Goal: Transaction & Acquisition: Obtain resource

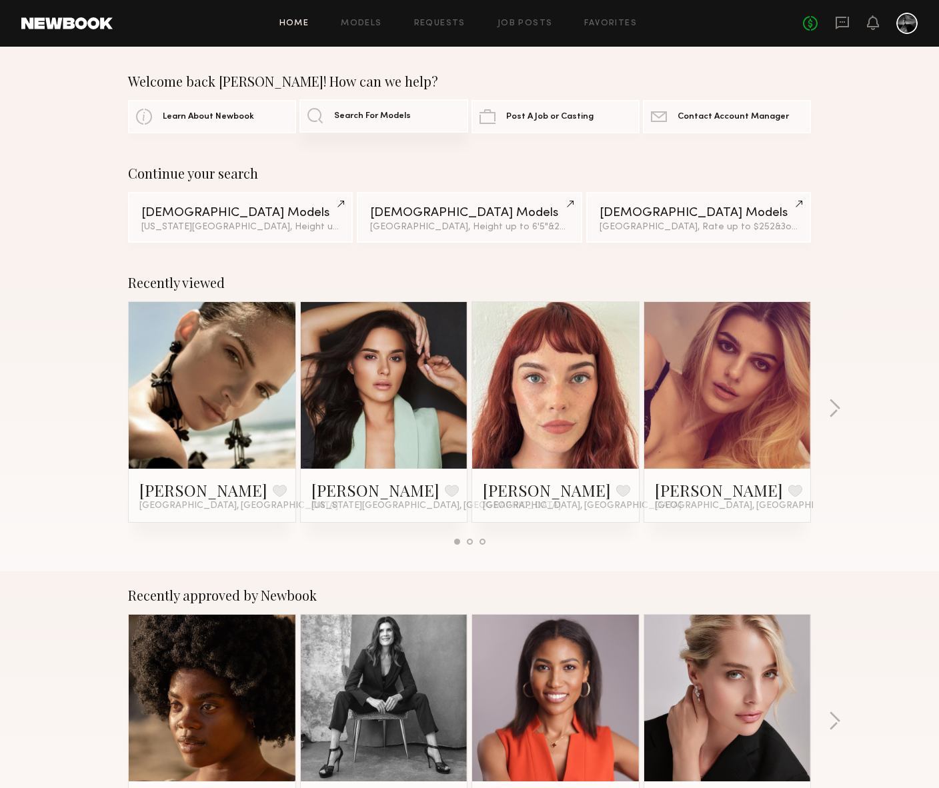
click at [363, 119] on span "Search For Models" at bounding box center [372, 116] width 77 height 9
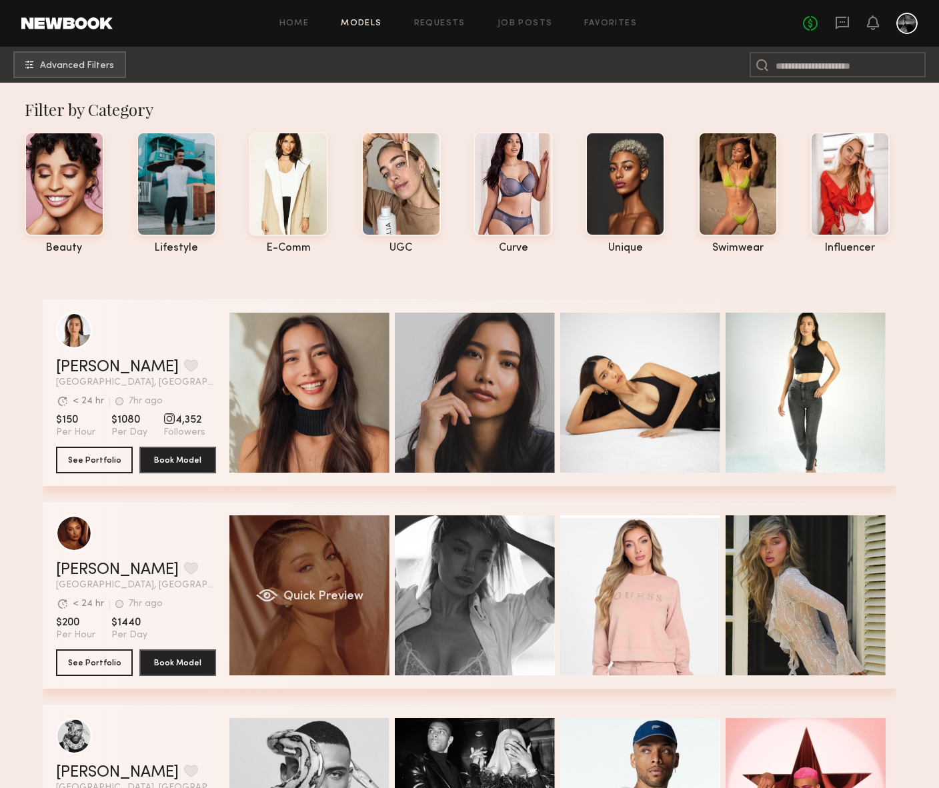
click at [338, 529] on div "Quick Preview" at bounding box center [309, 595] width 160 height 160
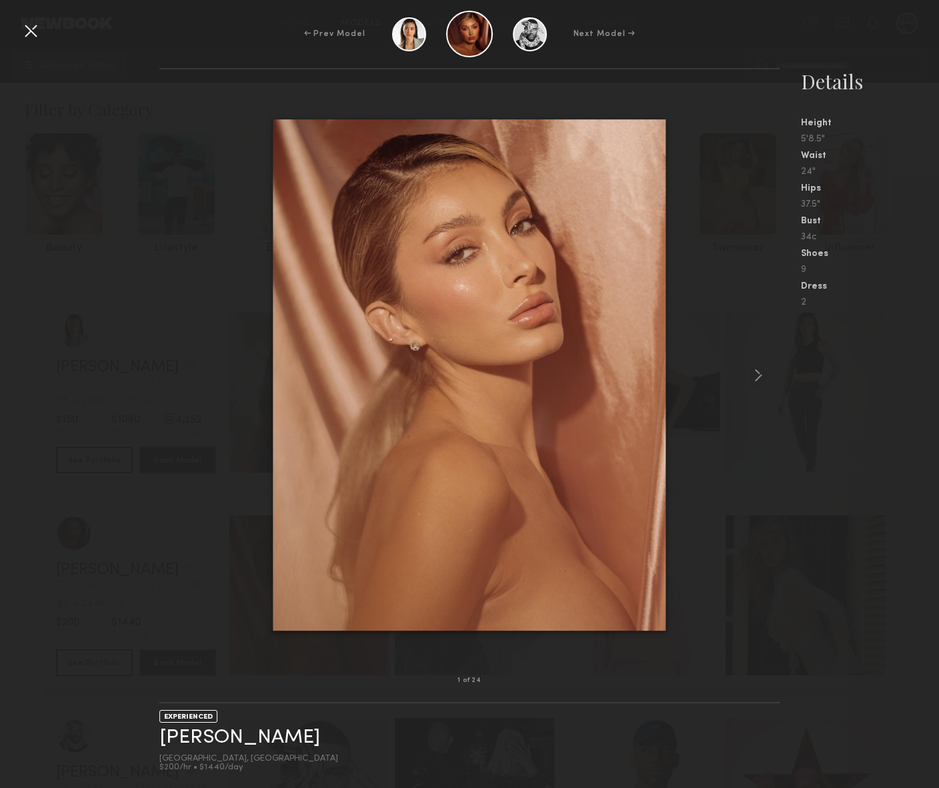
click at [606, 35] on div "Next Model →" at bounding box center [604, 34] width 62 height 12
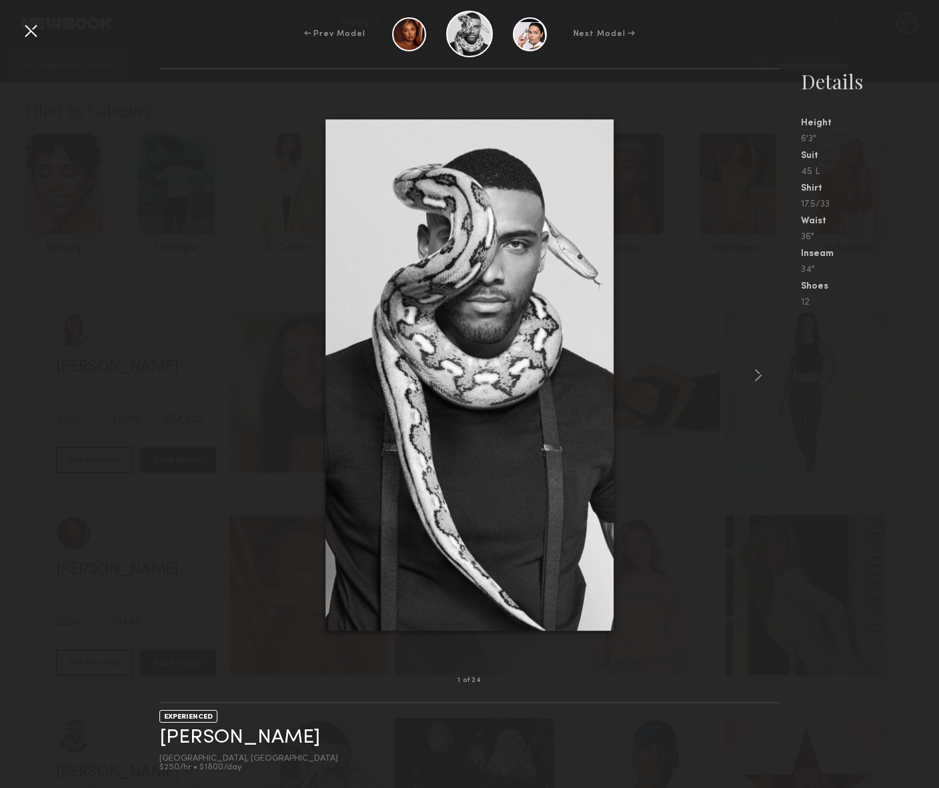
click at [350, 36] on div "← Prev Model" at bounding box center [334, 34] width 61 height 12
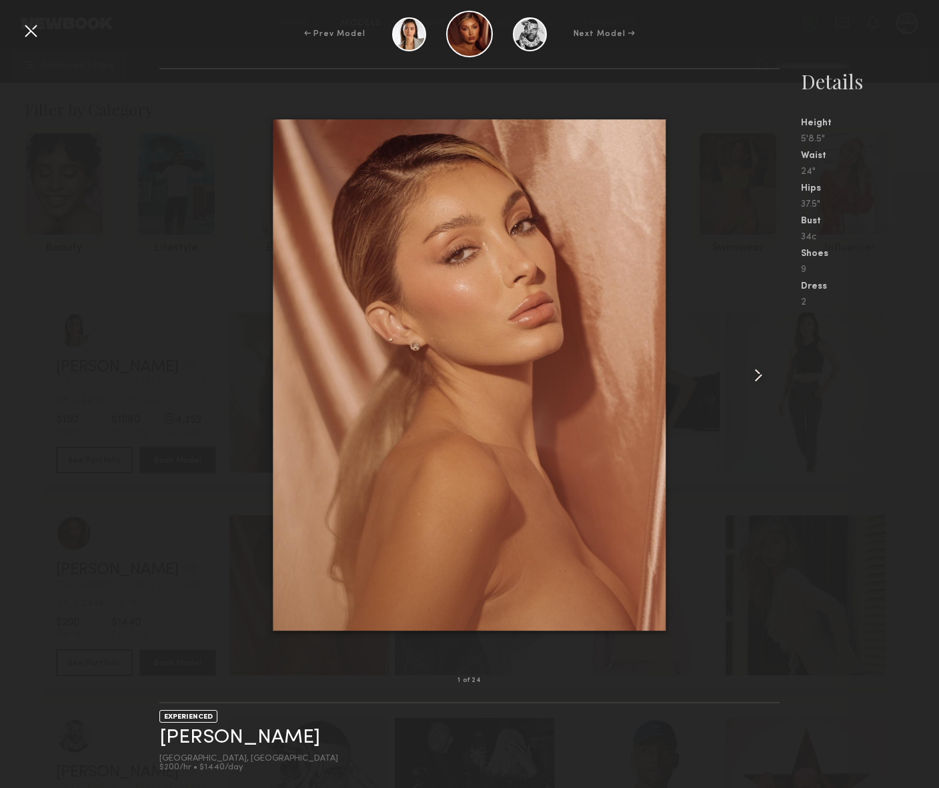
click at [754, 375] on common-icon at bounding box center [757, 375] width 21 height 21
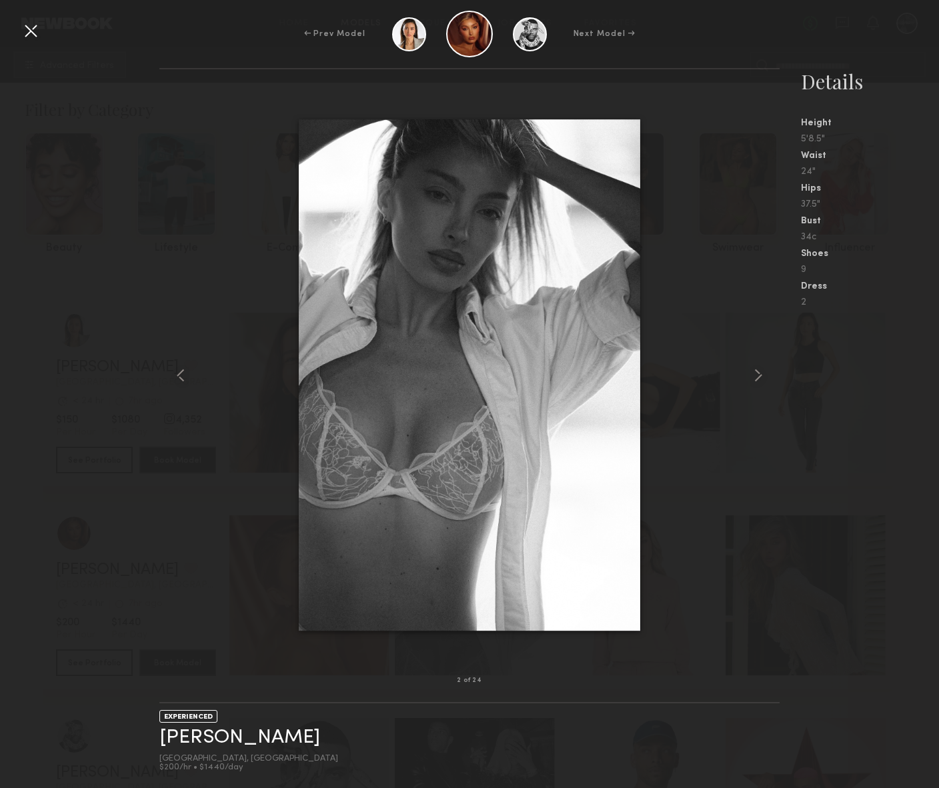
click at [32, 37] on div at bounding box center [30, 30] width 21 height 21
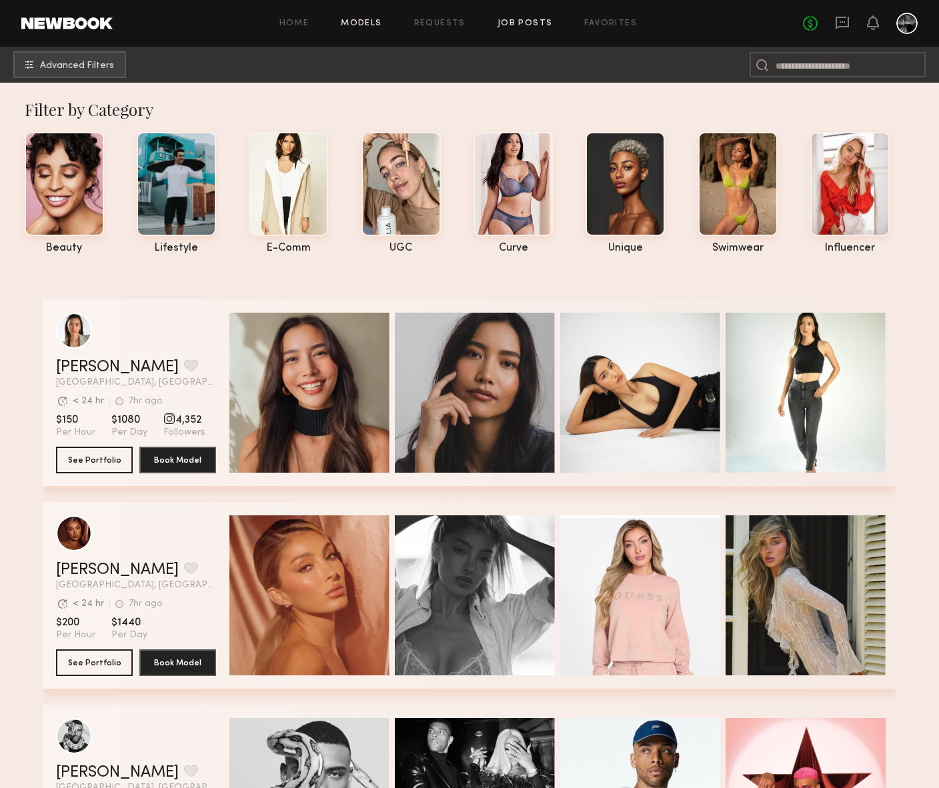
click at [527, 24] on link "Job Posts" at bounding box center [524, 23] width 55 height 9
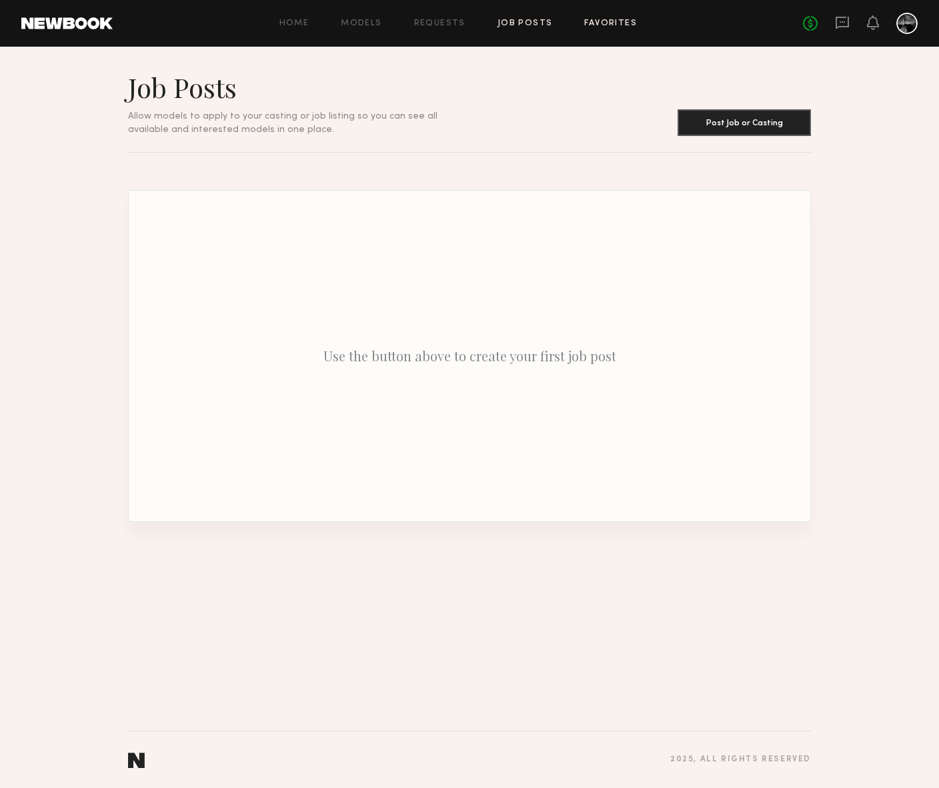
click at [596, 21] on link "Favorites" at bounding box center [610, 23] width 53 height 9
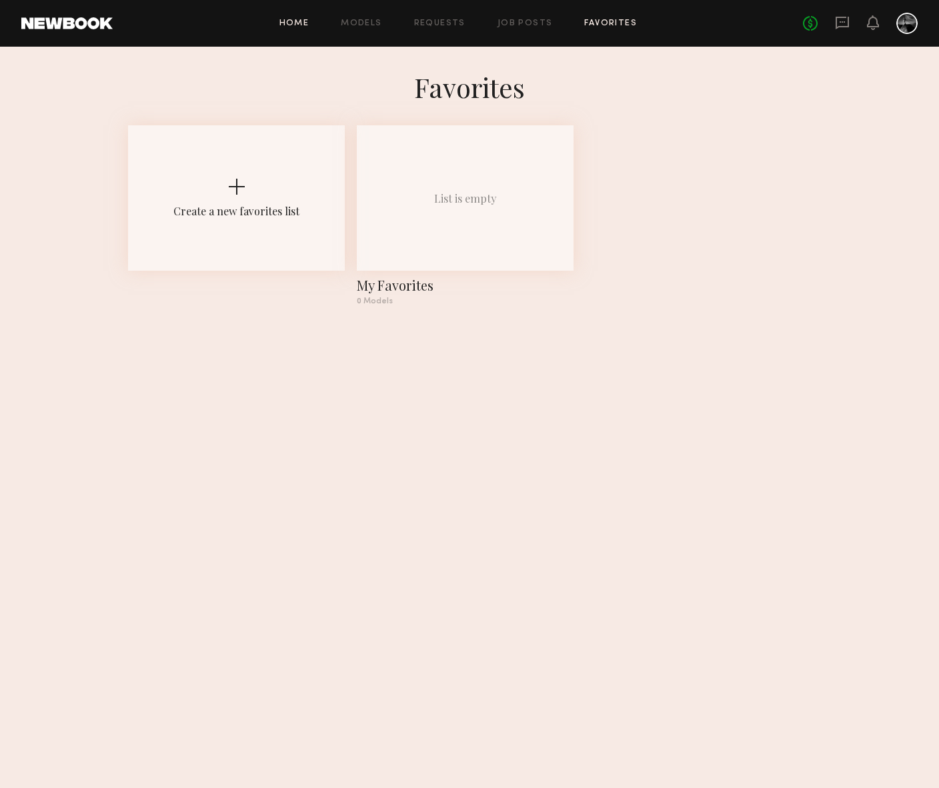
click at [300, 21] on link "Home" at bounding box center [294, 23] width 30 height 9
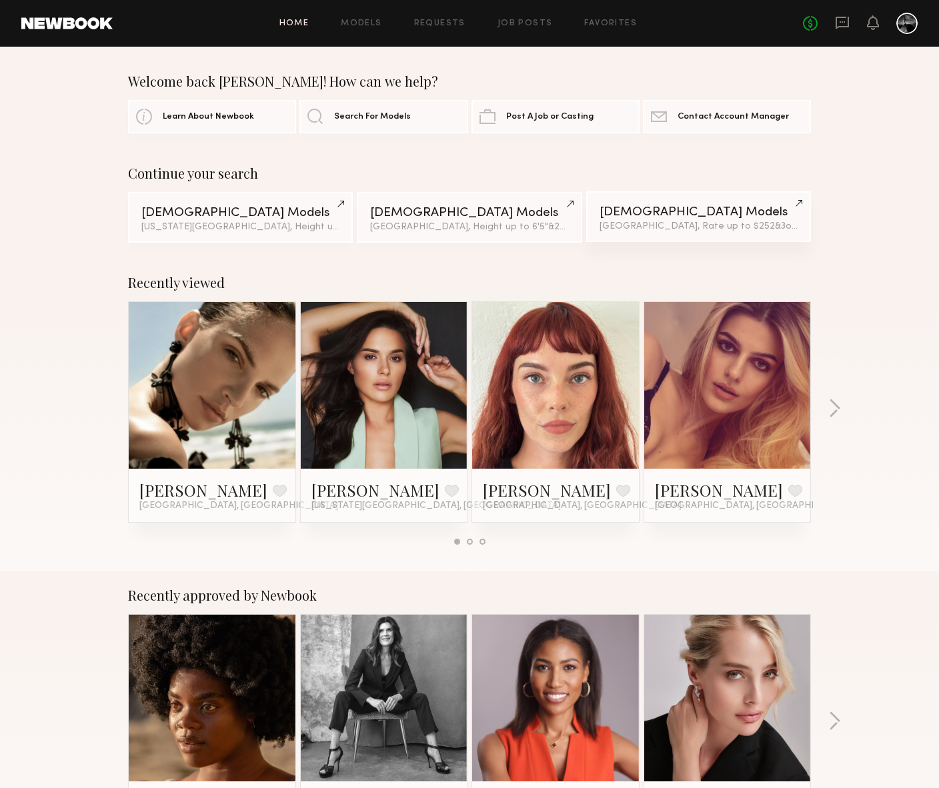
click at [671, 228] on div "Los Angeles, Rate up to $252 & 3 other filter s + 3" at bounding box center [698, 226] width 198 height 9
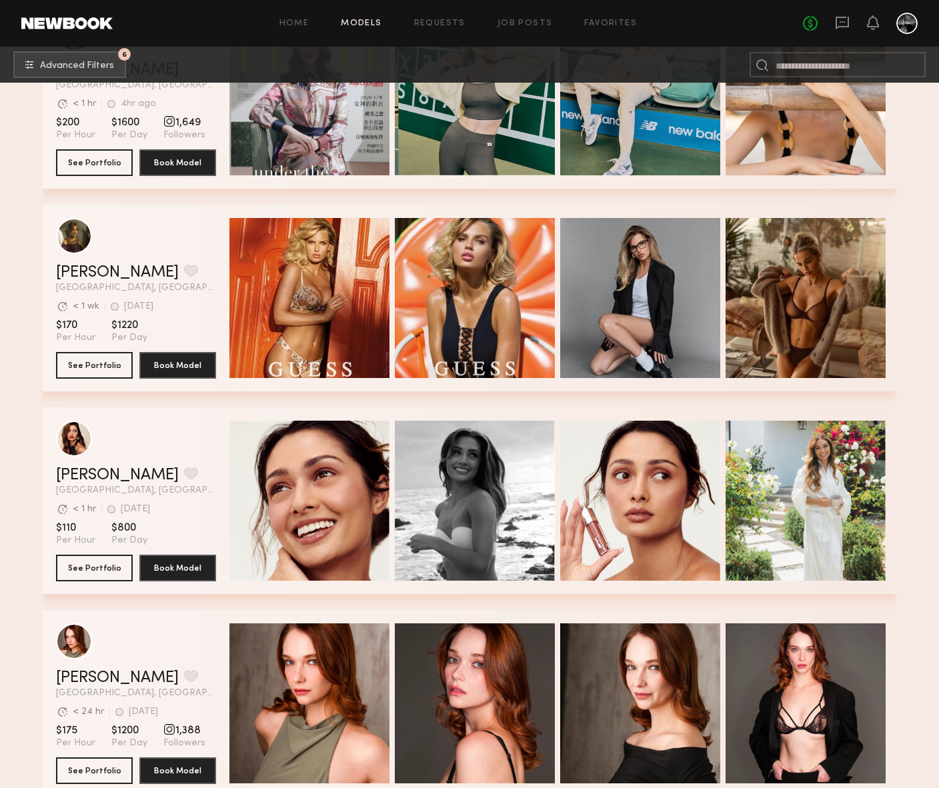
scroll to position [4160, 0]
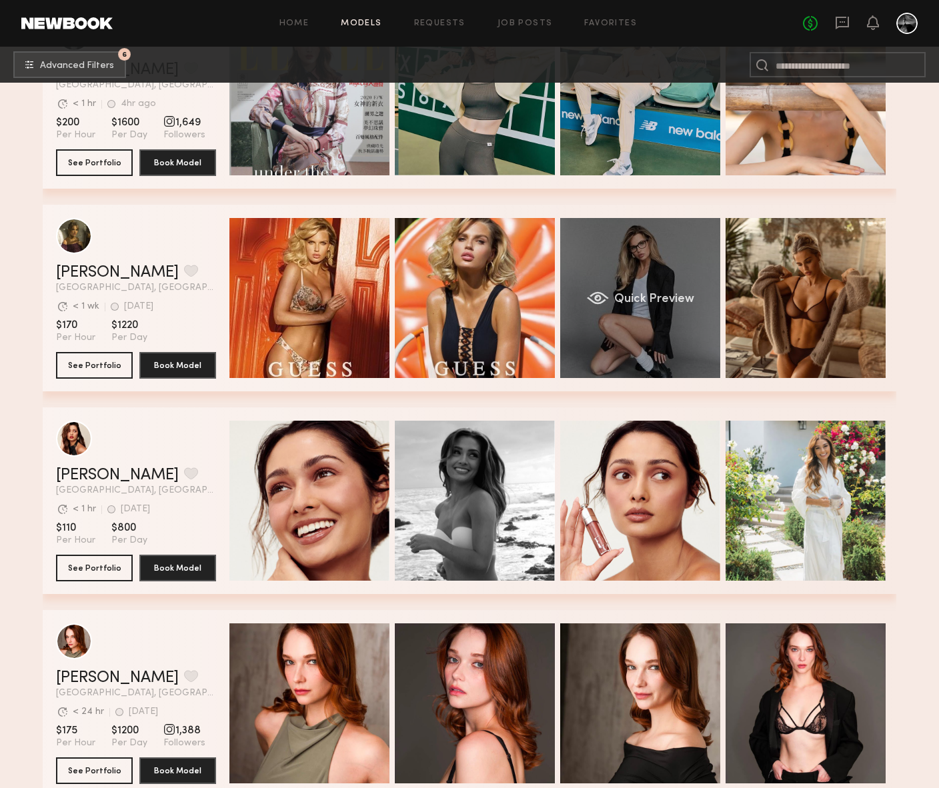
click at [659, 323] on div "Quick Preview" at bounding box center [640, 298] width 160 height 160
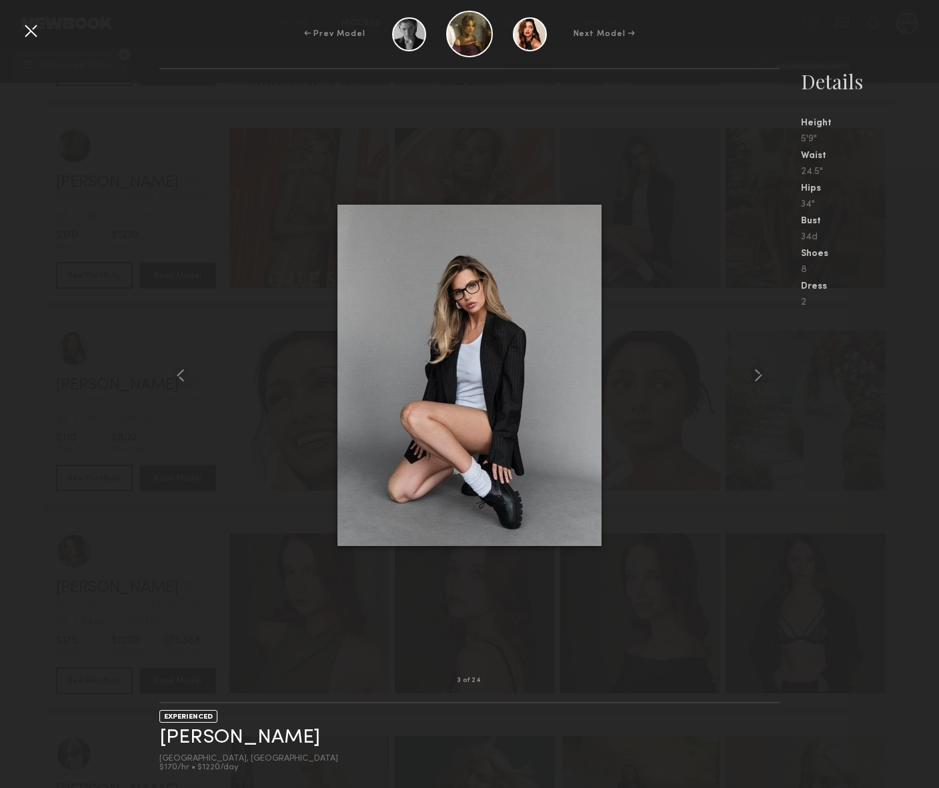
scroll to position [4251, 0]
click at [751, 374] on common-icon at bounding box center [757, 375] width 21 height 21
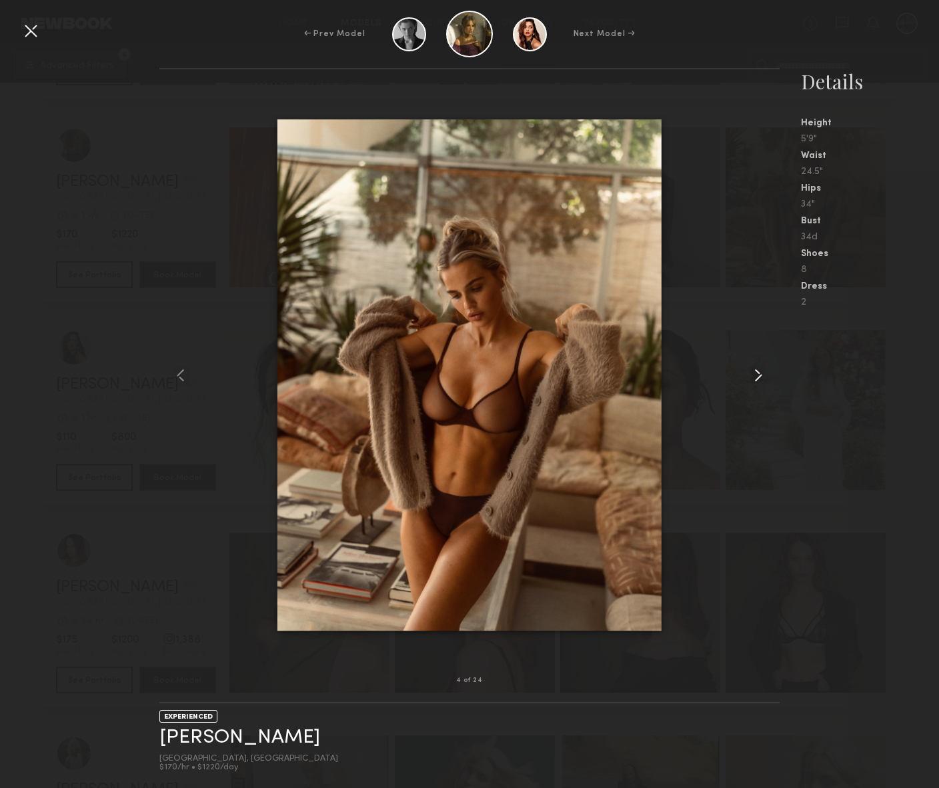
click at [751, 374] on common-icon at bounding box center [757, 375] width 21 height 21
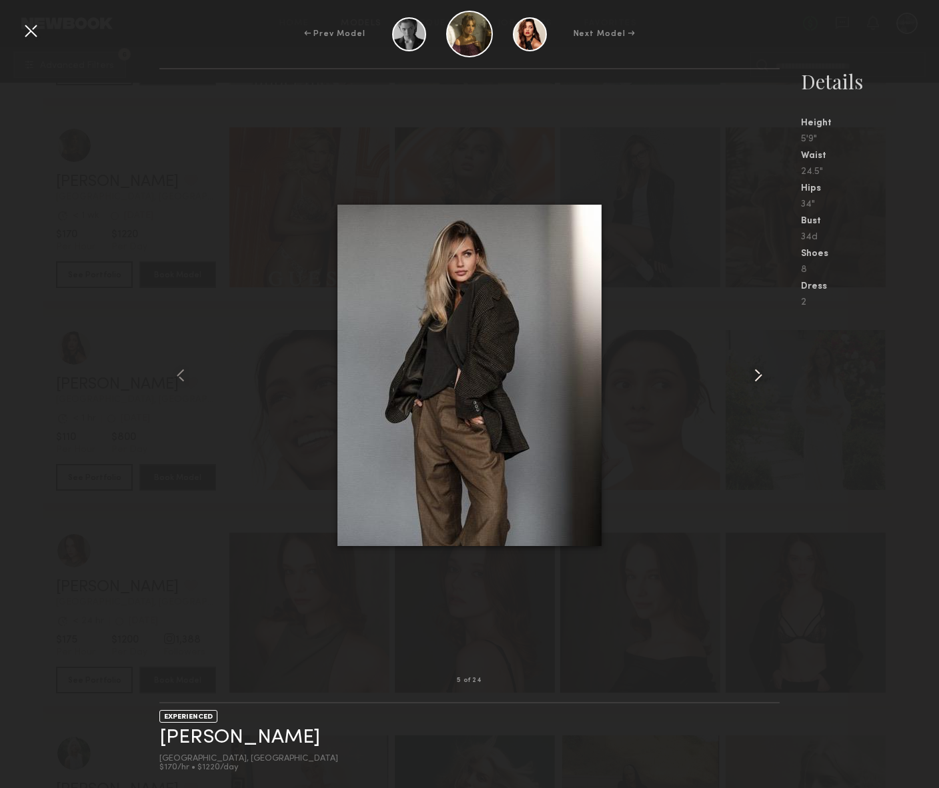
click at [751, 374] on common-icon at bounding box center [757, 375] width 21 height 21
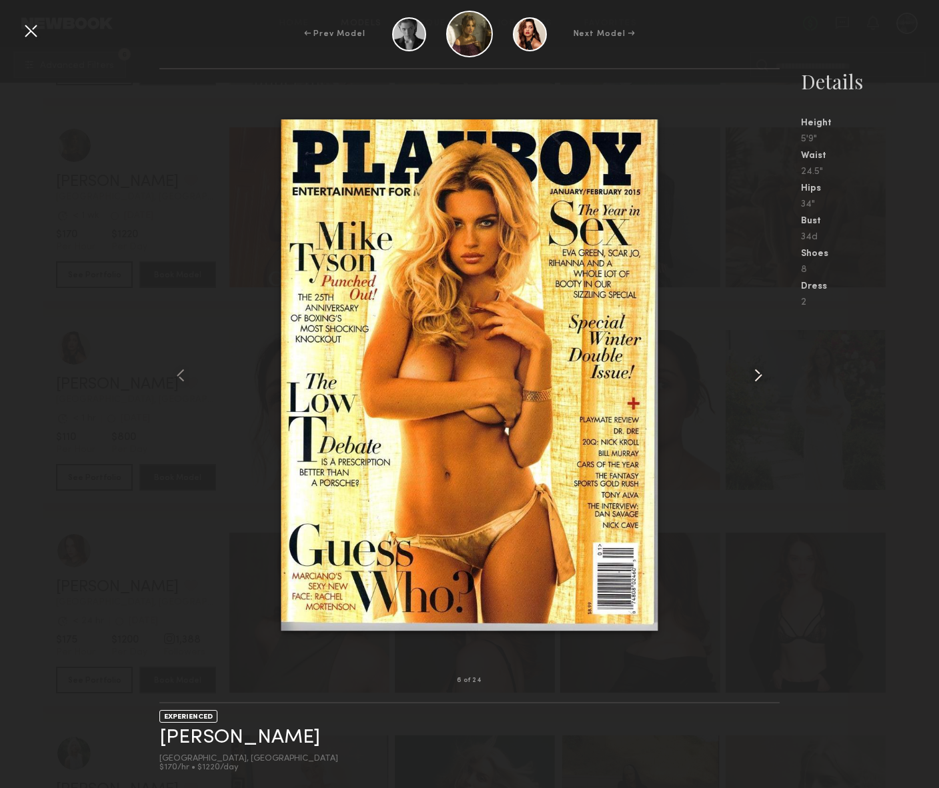
click at [751, 374] on common-icon at bounding box center [757, 375] width 21 height 21
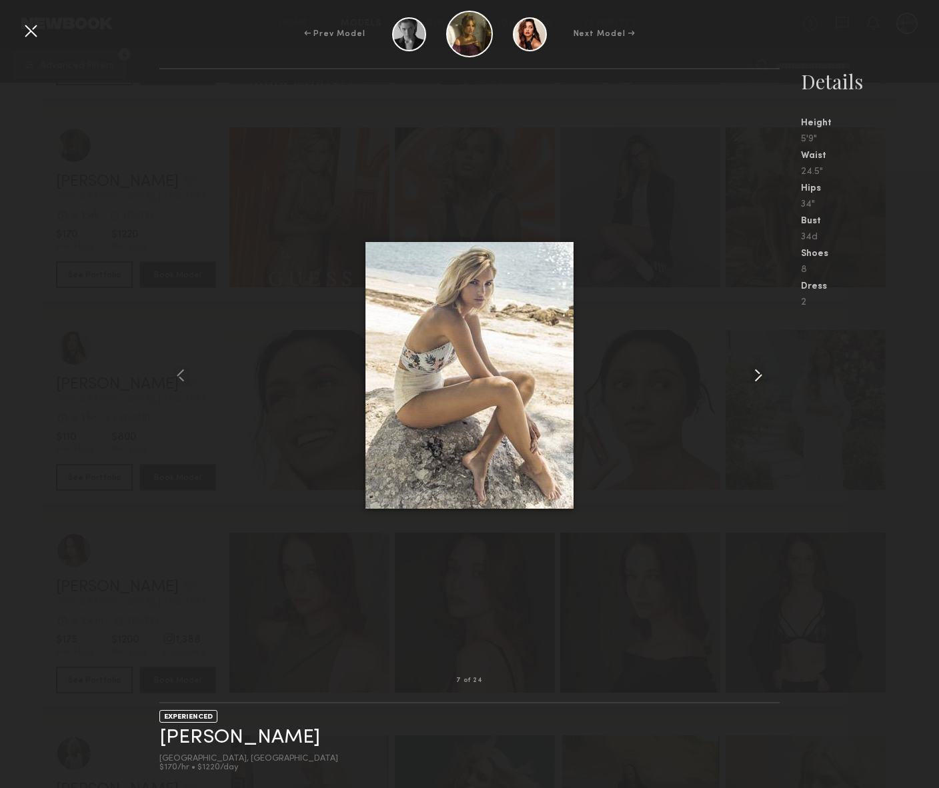
click at [751, 374] on common-icon at bounding box center [757, 375] width 21 height 21
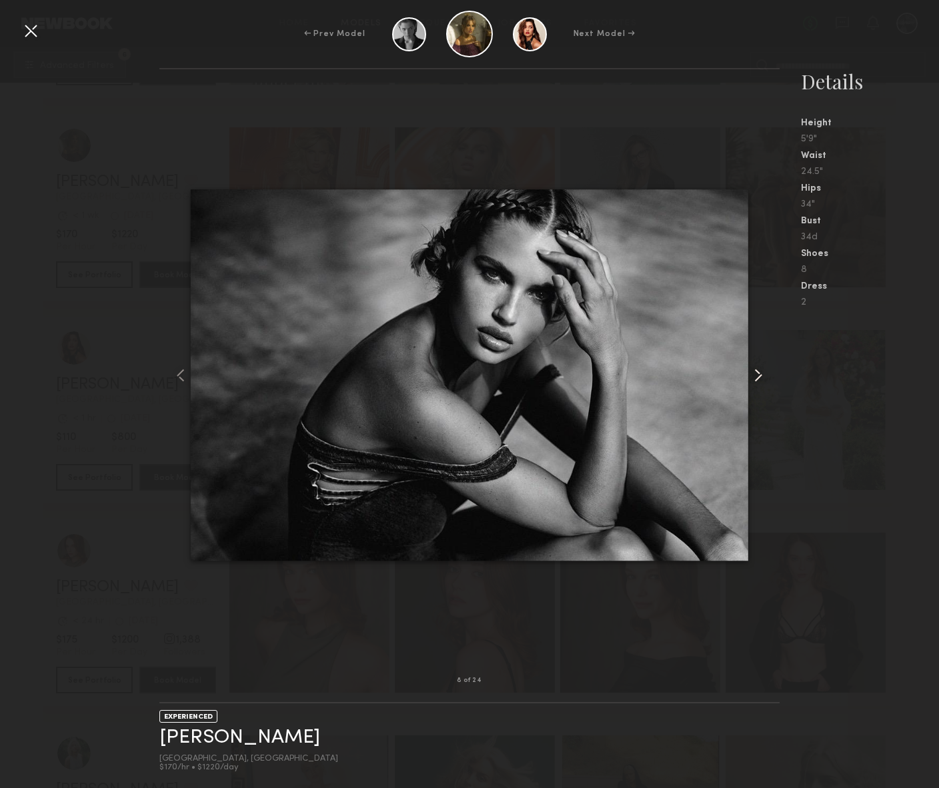
click at [751, 374] on common-icon at bounding box center [757, 375] width 21 height 21
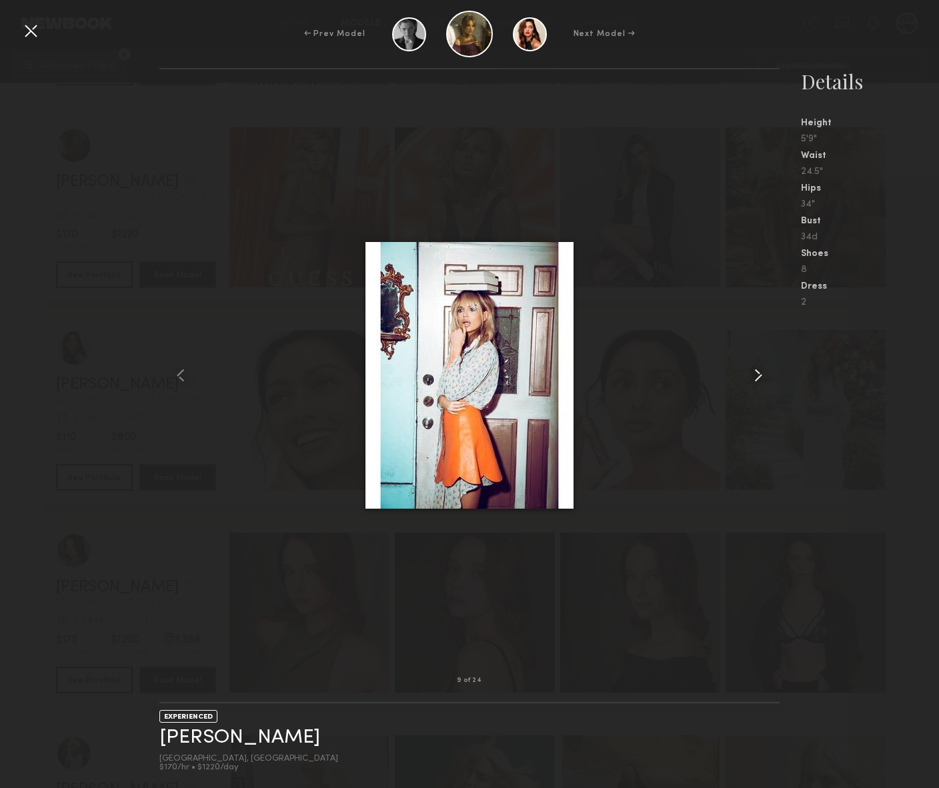
click at [751, 374] on common-icon at bounding box center [757, 375] width 21 height 21
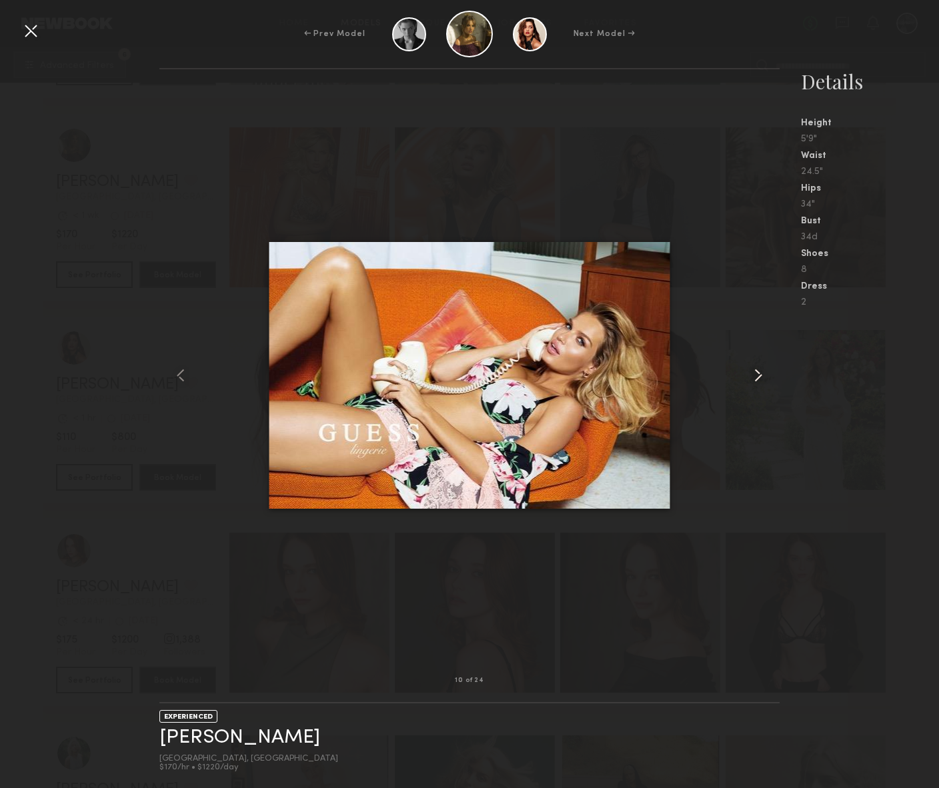
click at [751, 374] on common-icon at bounding box center [757, 375] width 21 height 21
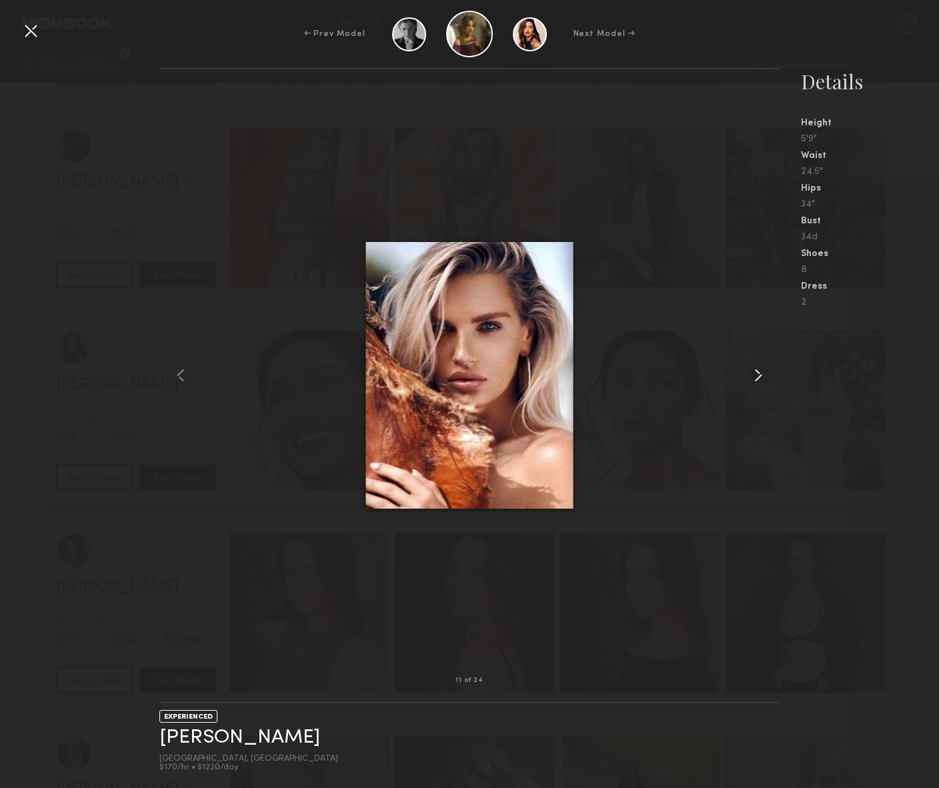
click at [751, 374] on common-icon at bounding box center [757, 375] width 21 height 21
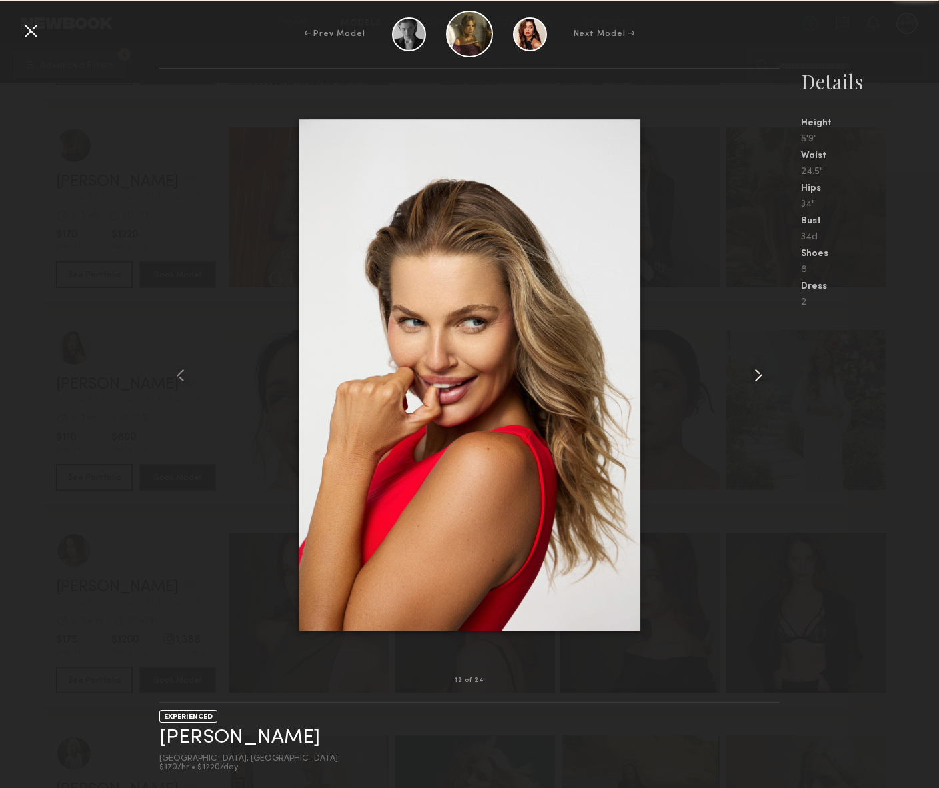
click at [751, 374] on common-icon at bounding box center [757, 375] width 21 height 21
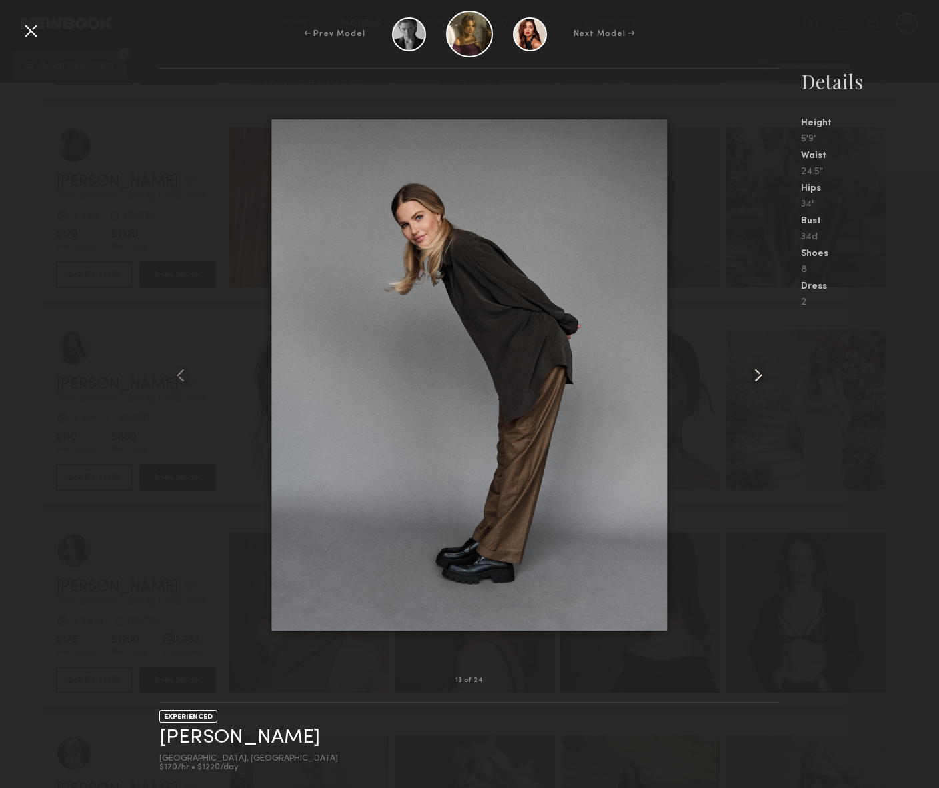
click at [751, 374] on common-icon at bounding box center [757, 375] width 21 height 21
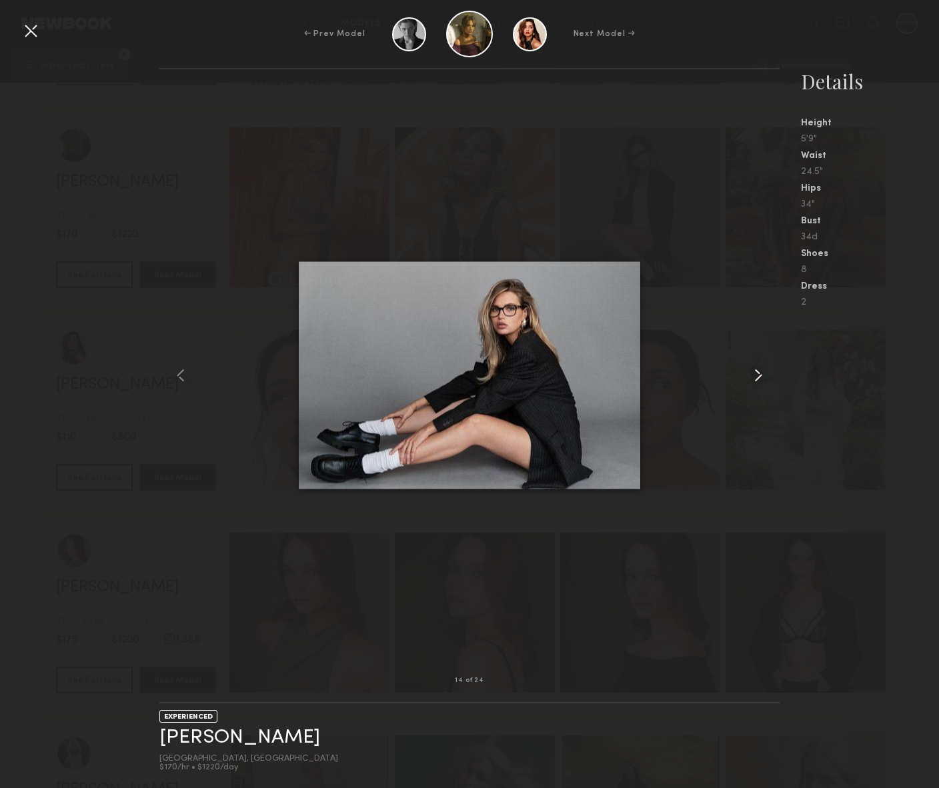
click at [751, 374] on common-icon at bounding box center [757, 375] width 21 height 21
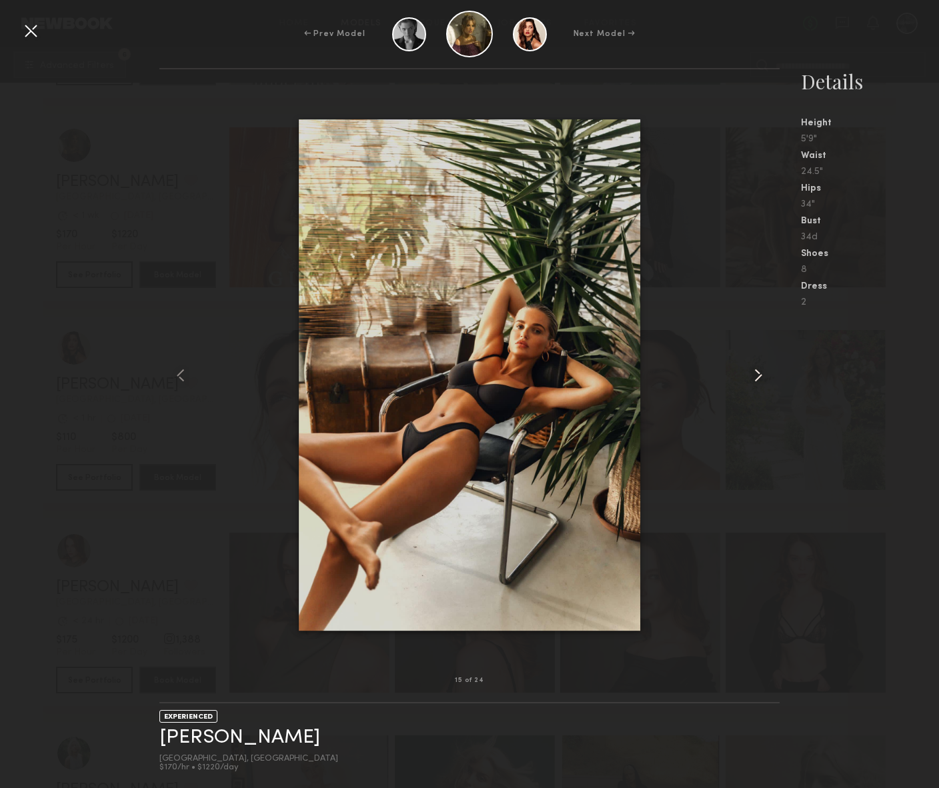
click at [751, 374] on common-icon at bounding box center [757, 375] width 21 height 21
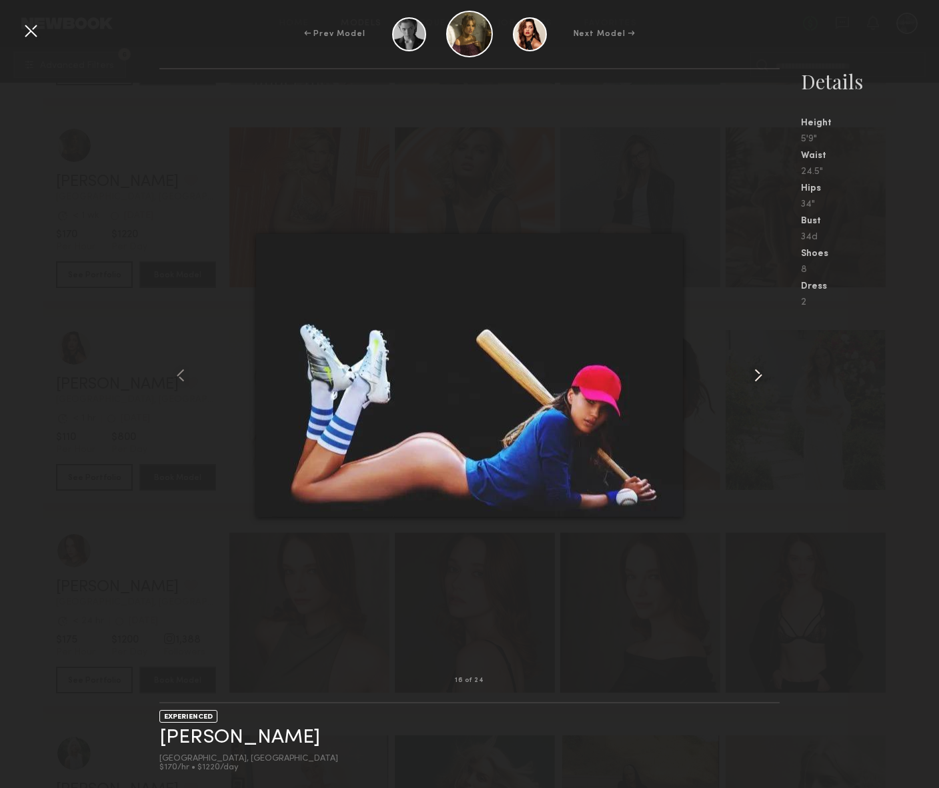
click at [766, 369] on common-icon at bounding box center [757, 375] width 21 height 21
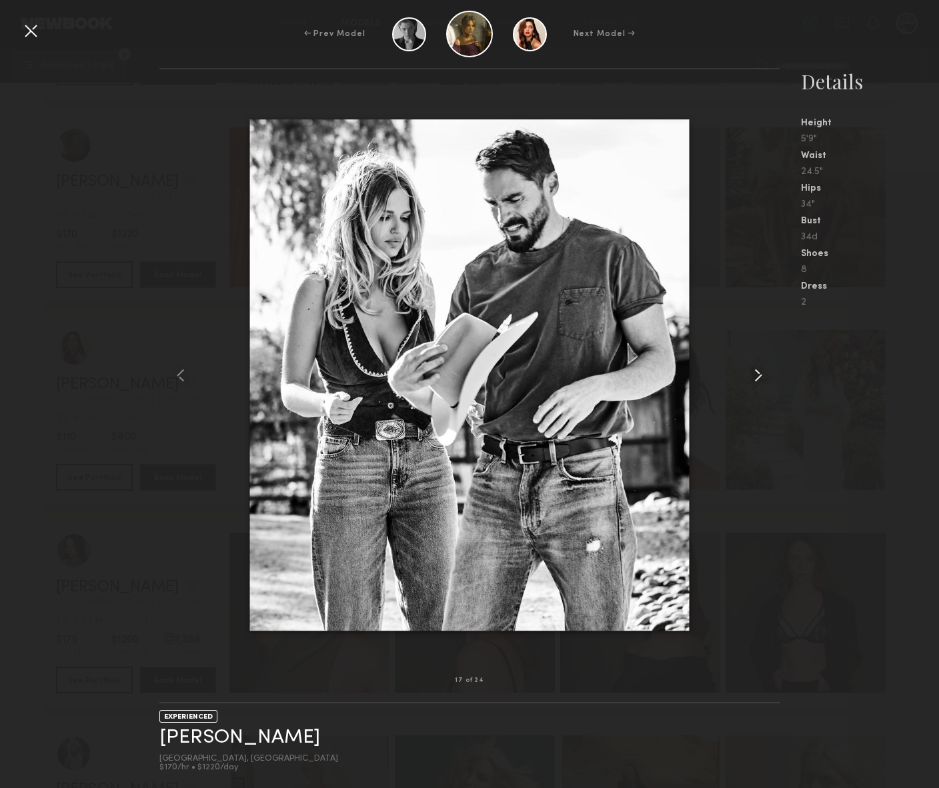
click at [766, 369] on common-icon at bounding box center [757, 375] width 21 height 21
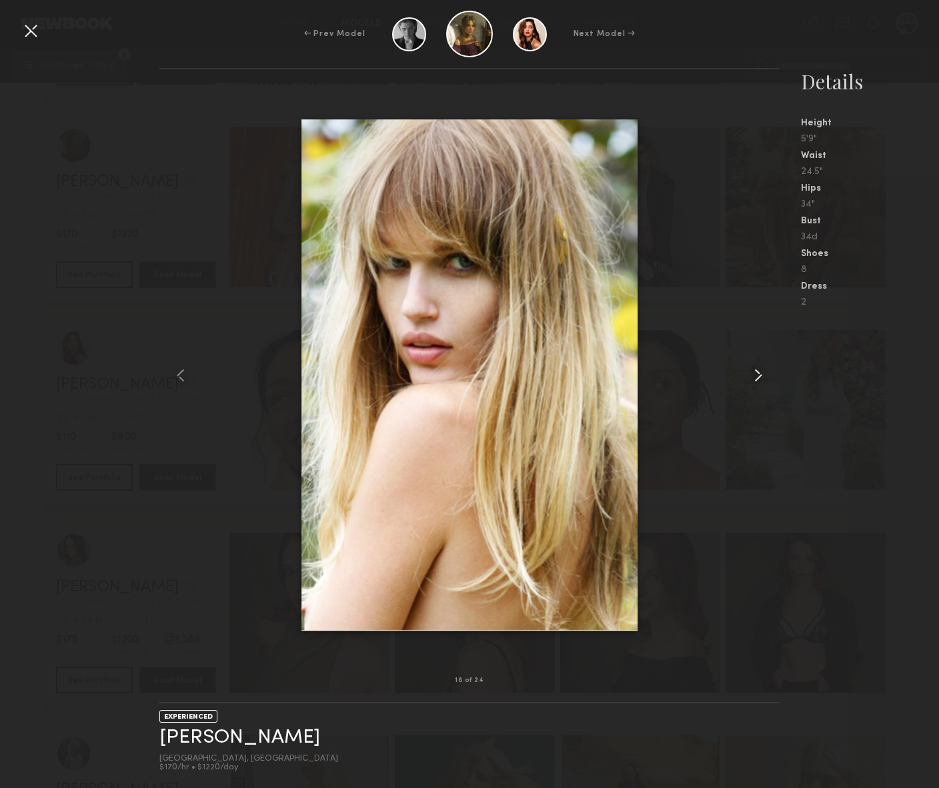
click at [766, 369] on common-icon at bounding box center [757, 375] width 21 height 21
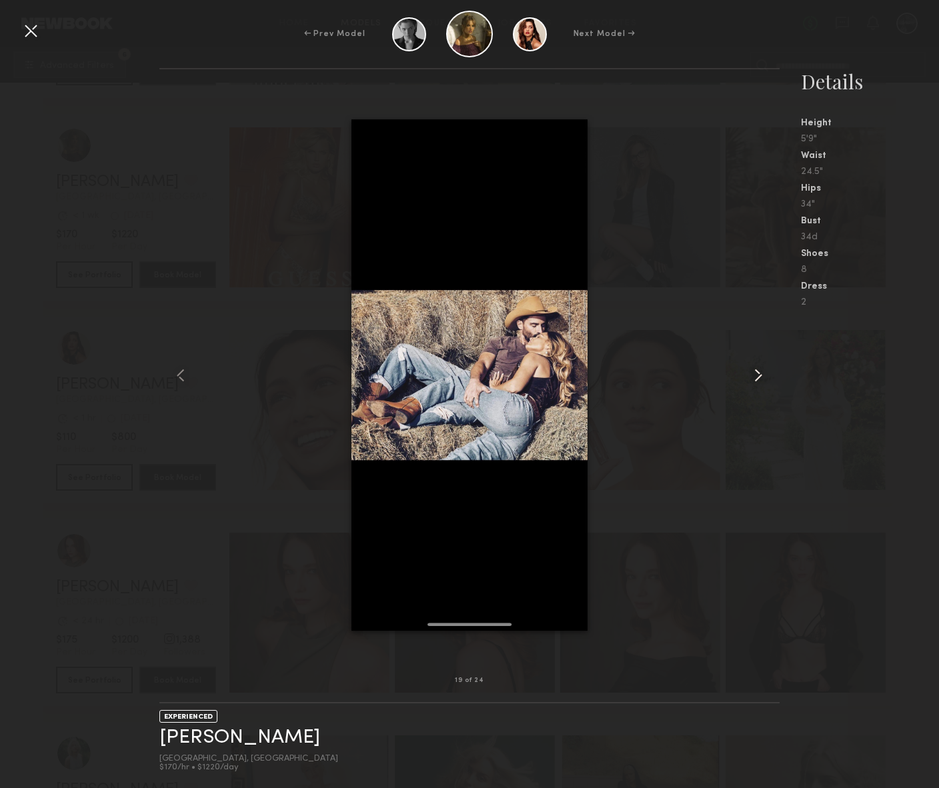
click at [766, 369] on common-icon at bounding box center [757, 375] width 21 height 21
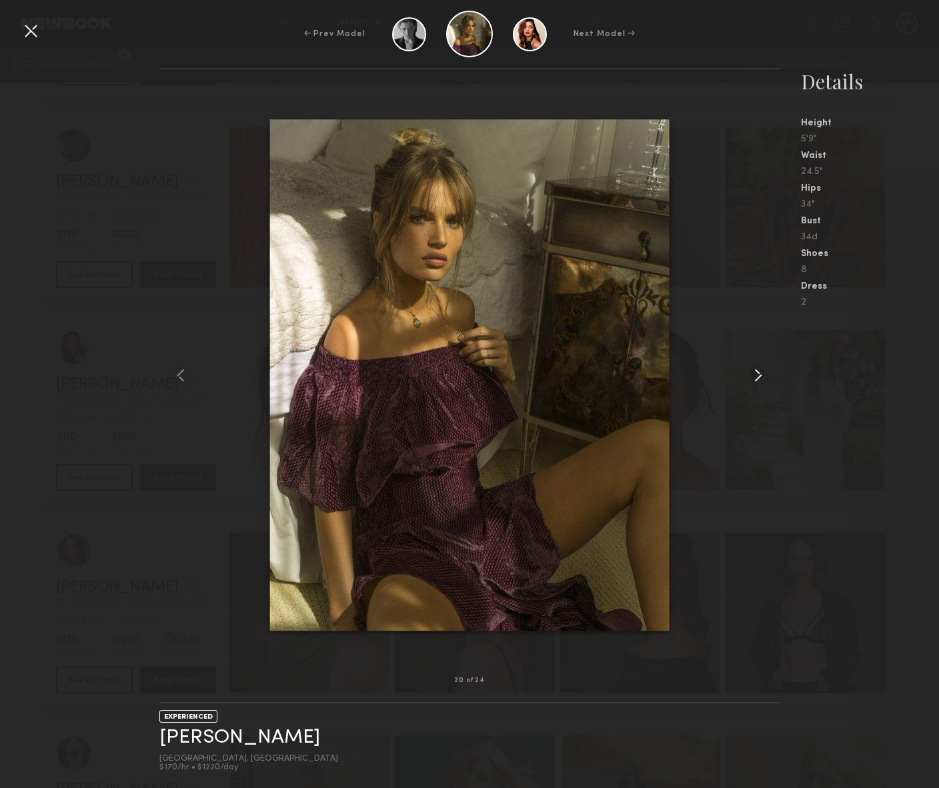
click at [766, 369] on common-icon at bounding box center [757, 375] width 21 height 21
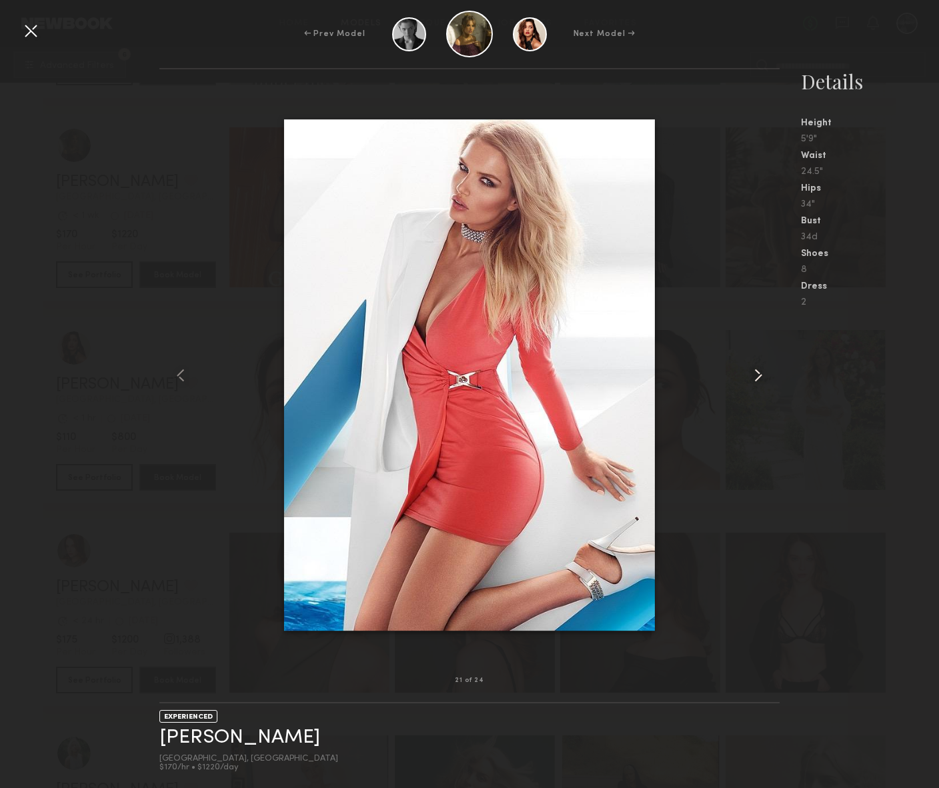
click at [766, 369] on common-icon at bounding box center [757, 375] width 21 height 21
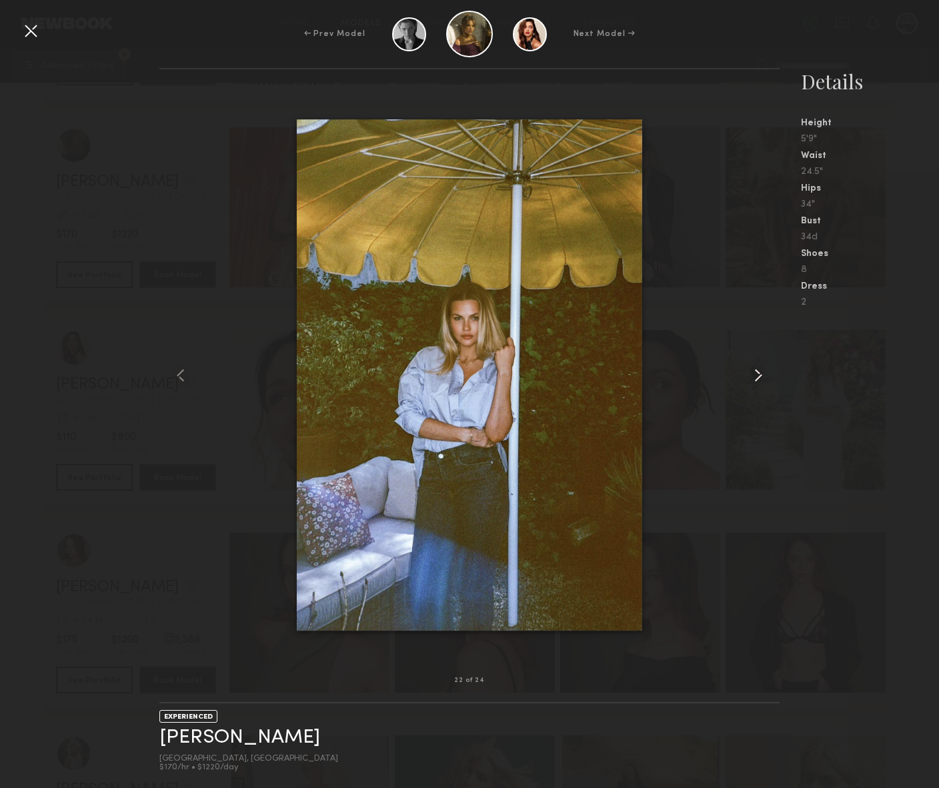
click at [766, 369] on common-icon at bounding box center [757, 375] width 21 height 21
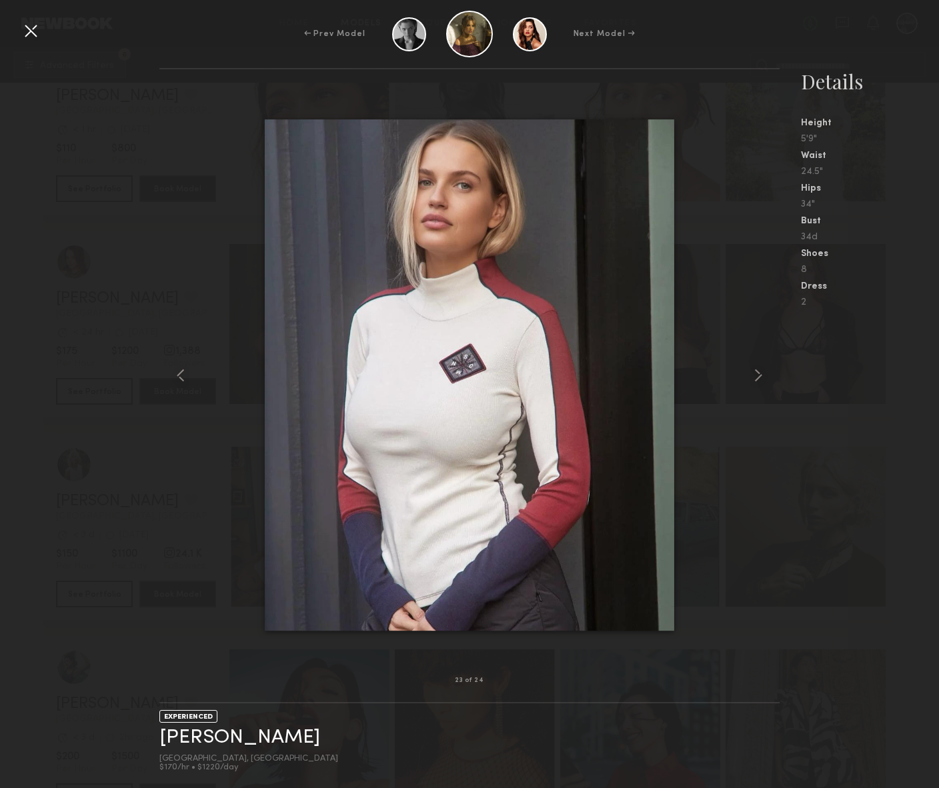
scroll to position [4546, 0]
click at [226, 737] on link "[PERSON_NAME]" at bounding box center [239, 737] width 161 height 21
